Goal: Information Seeking & Learning: Learn about a topic

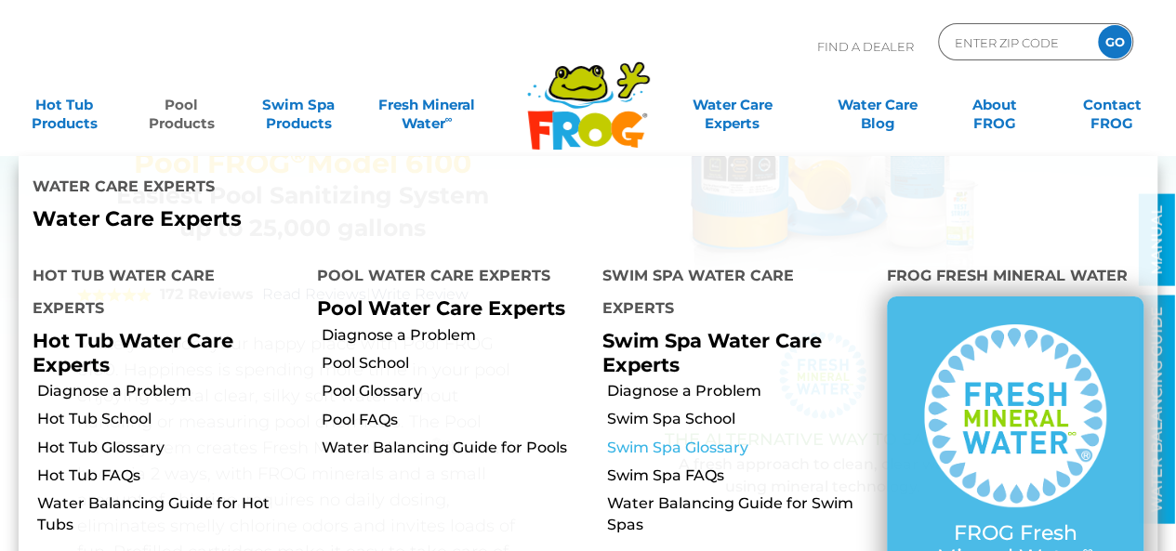
click at [705, 438] on link "Swim Spa Glossary" at bounding box center [740, 448] width 266 height 20
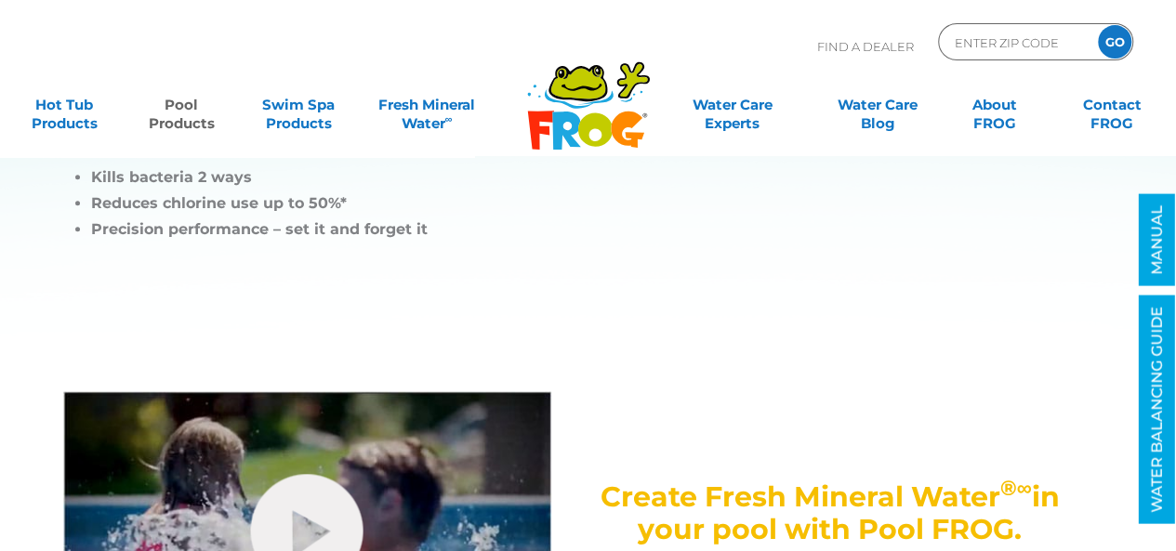
scroll to position [463, 0]
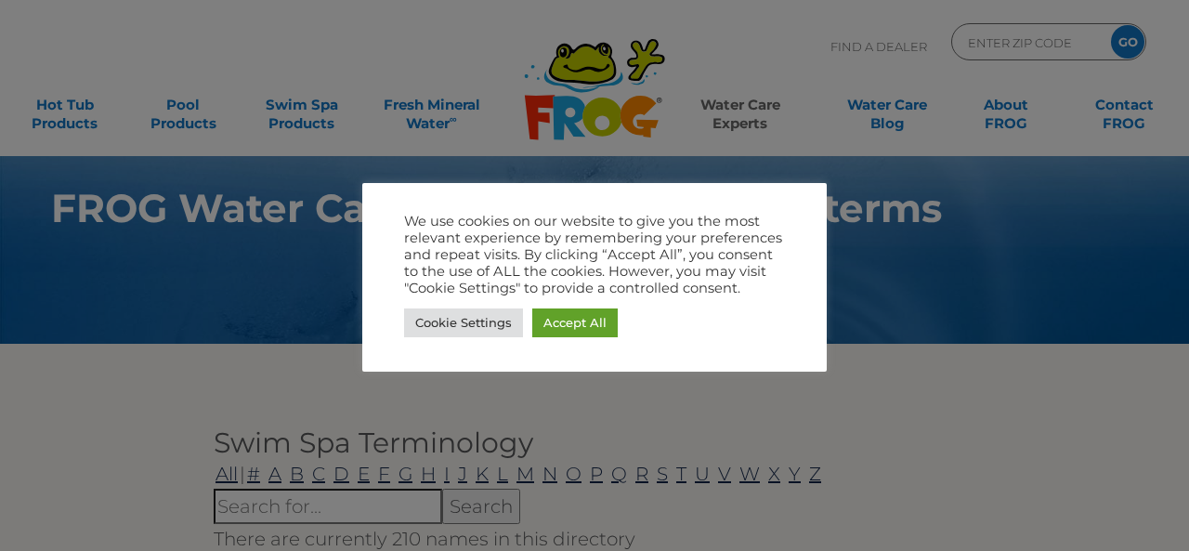
click at [581, 322] on link "Accept All" at bounding box center [574, 323] width 85 height 29
